Goal: Book appointment/travel/reservation

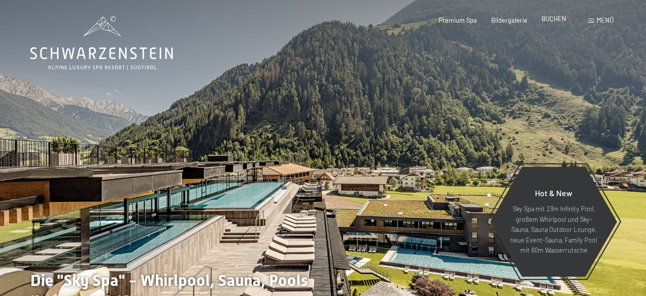
click at [550, 17] on span "BUCHEN" at bounding box center [553, 19] width 25 height 8
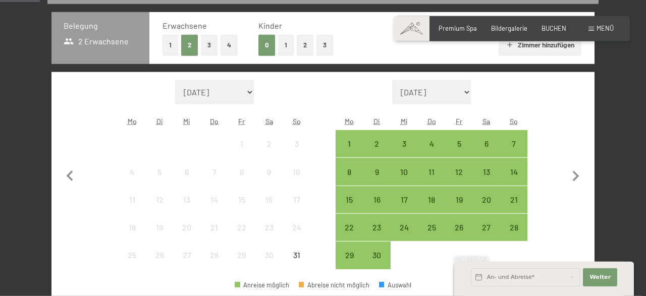
scroll to position [217, 0]
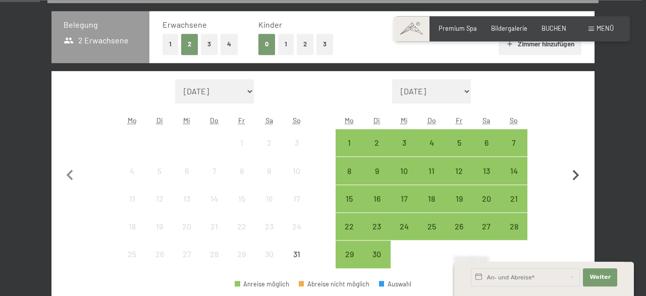
click at [572, 178] on icon "button" at bounding box center [575, 175] width 21 height 21
select select "[DATE]"
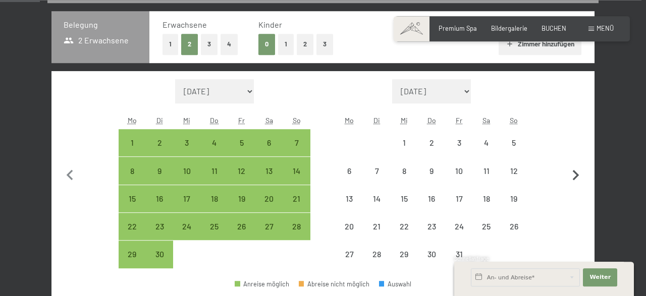
select select "[DATE]"
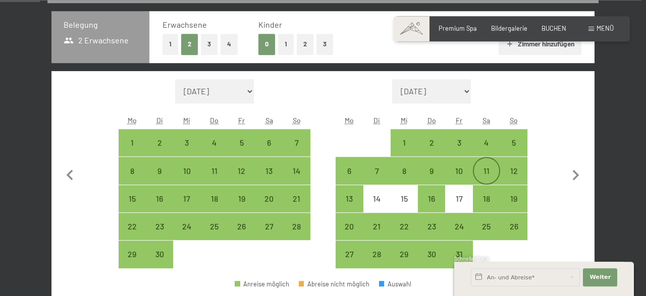
click at [487, 171] on div "11" at bounding box center [486, 179] width 25 height 25
select select "[DATE]"
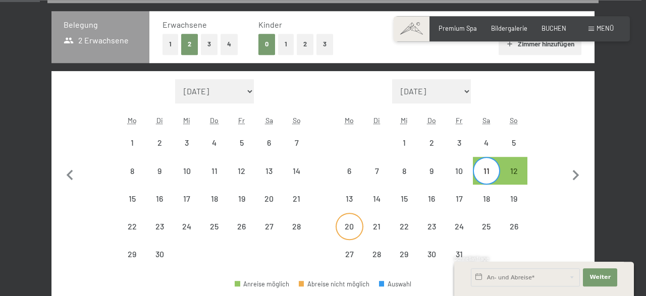
click at [354, 225] on div "20" at bounding box center [348, 234] width 25 height 25
select select "2025-09-01"
select select "2025-10-01"
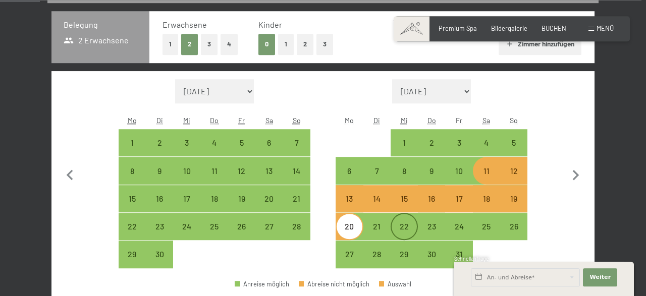
click at [406, 223] on div "22" at bounding box center [403, 234] width 25 height 25
select select "2025-09-01"
select select "2025-10-01"
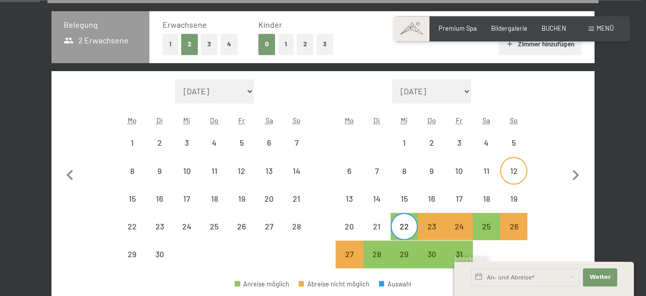
click at [515, 158] on div "12" at bounding box center [513, 170] width 25 height 25
select select "2025-09-01"
select select "2025-10-01"
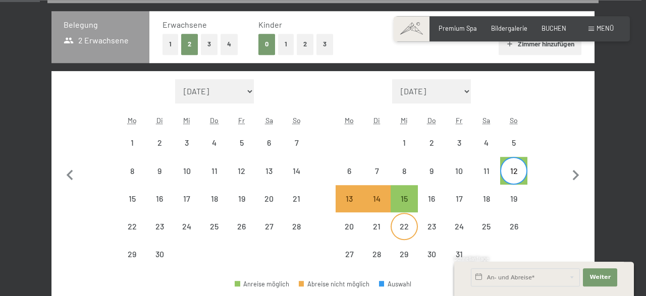
click at [396, 221] on div "22" at bounding box center [403, 226] width 25 height 25
select select "2025-09-01"
select select "2025-10-01"
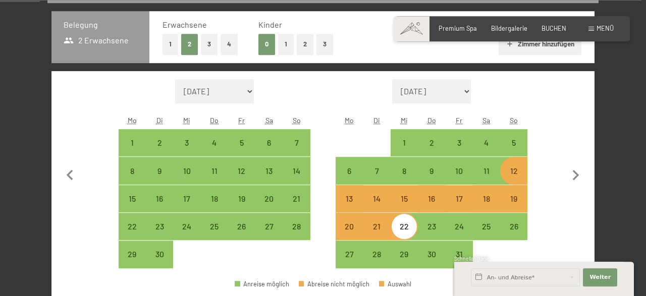
click at [351, 203] on div "13" at bounding box center [348, 207] width 25 height 25
select select "2025-09-01"
select select "2025-10-01"
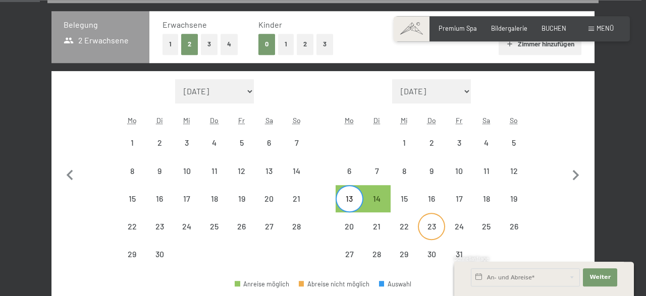
click at [435, 220] on div "23" at bounding box center [431, 226] width 25 height 25
select select "2025-09-01"
select select "2025-10-01"
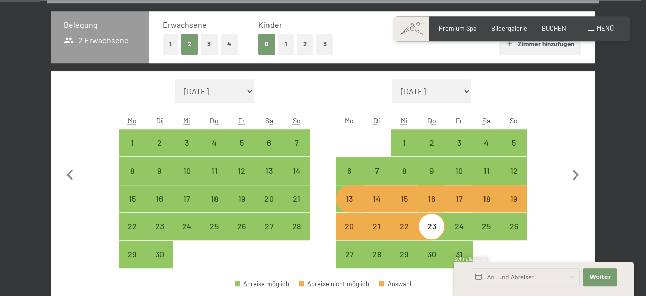
click at [435, 220] on div "23" at bounding box center [431, 226] width 25 height 25
select select "2025-09-01"
select select "2025-10-01"
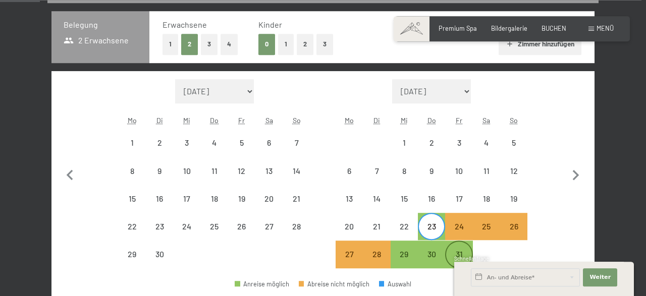
click at [452, 246] on div "31" at bounding box center [458, 254] width 25 height 25
select select "2025-09-01"
select select "2025-10-01"
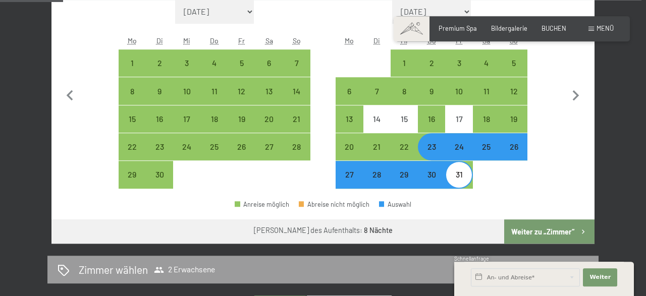
scroll to position [299, 0]
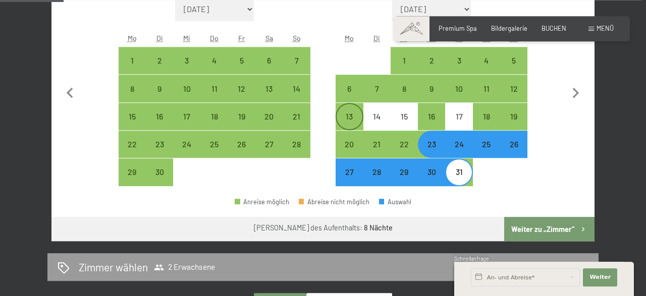
click at [348, 114] on div "13" at bounding box center [348, 124] width 25 height 25
select select "2025-09-01"
select select "2025-10-01"
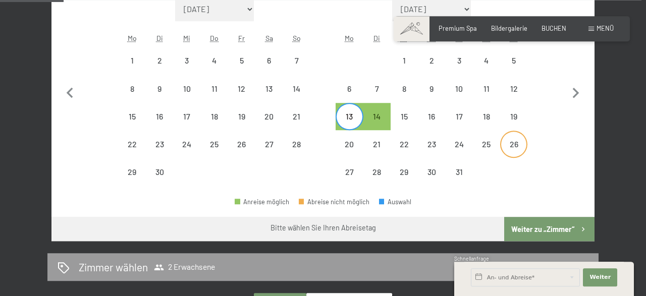
click at [513, 140] on div "26" at bounding box center [513, 152] width 25 height 25
select select "2025-09-01"
select select "2025-10-01"
